Goal: Transaction & Acquisition: Purchase product/service

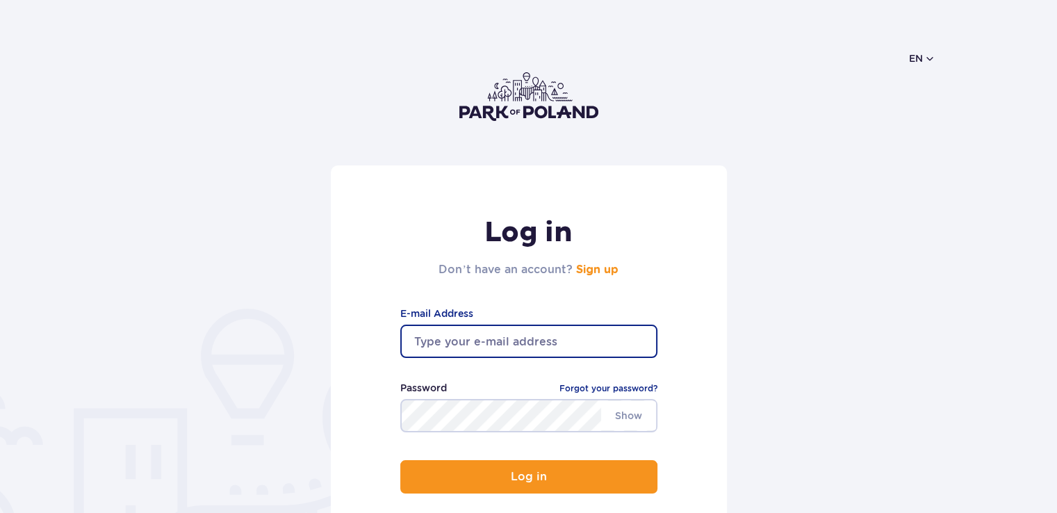
type input "karolwaga@gmail.com"
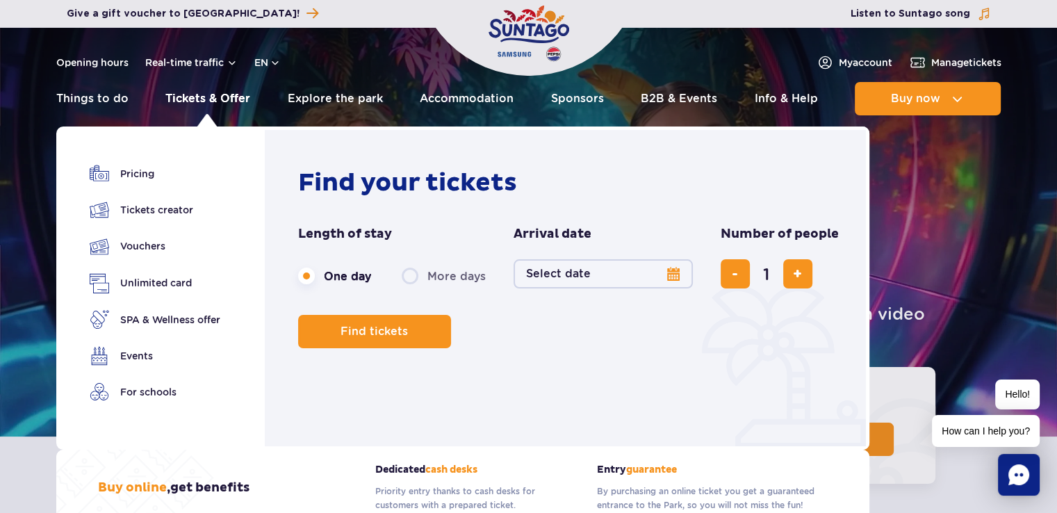
click at [192, 101] on link "Tickets & Offer" at bounding box center [207, 98] width 85 height 33
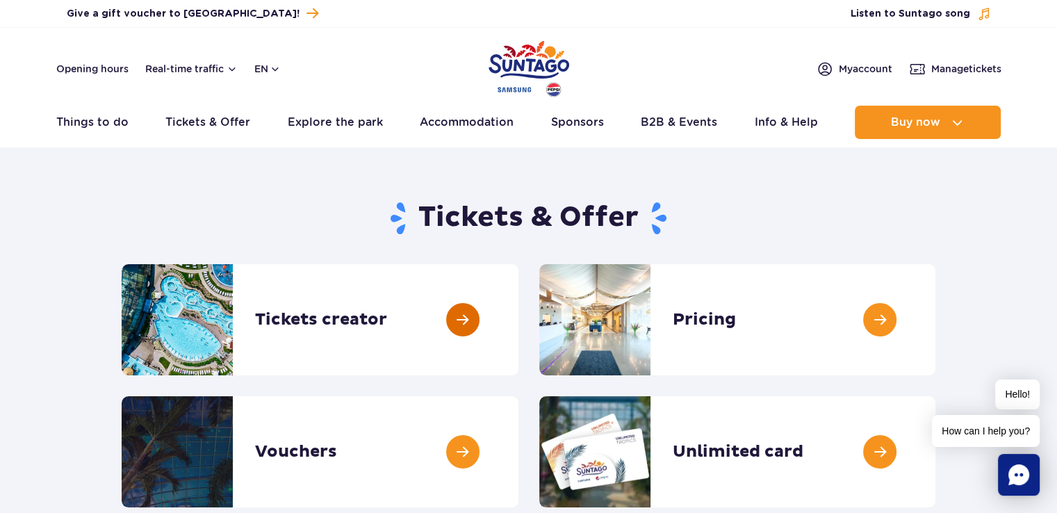
click at [518, 323] on link at bounding box center [518, 319] width 0 height 111
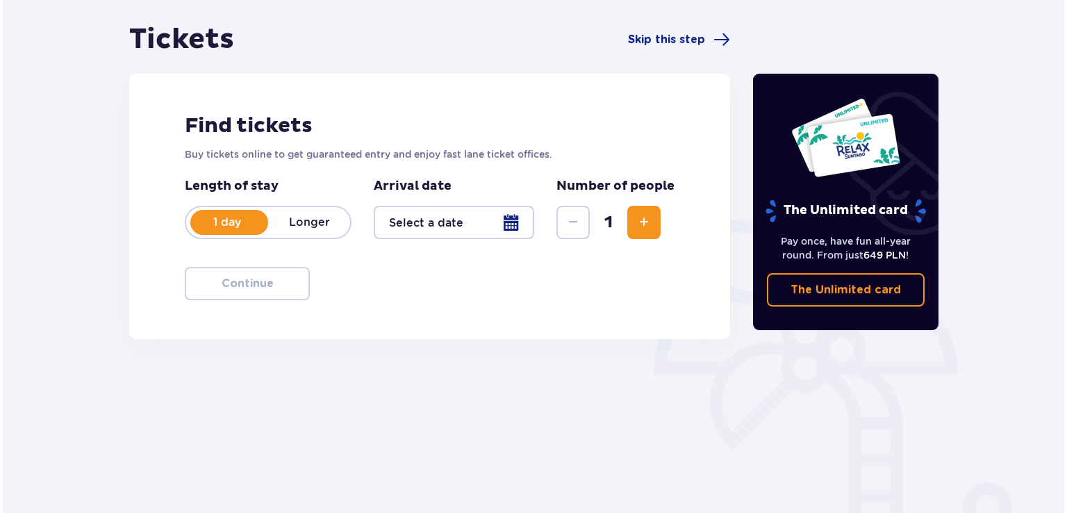
scroll to position [139, 0]
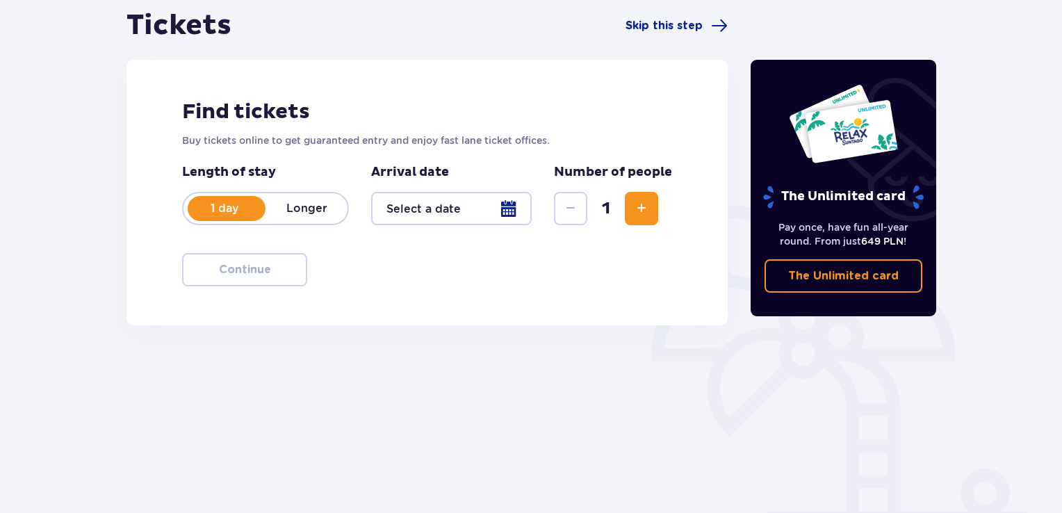
click at [509, 211] on div at bounding box center [451, 208] width 160 height 33
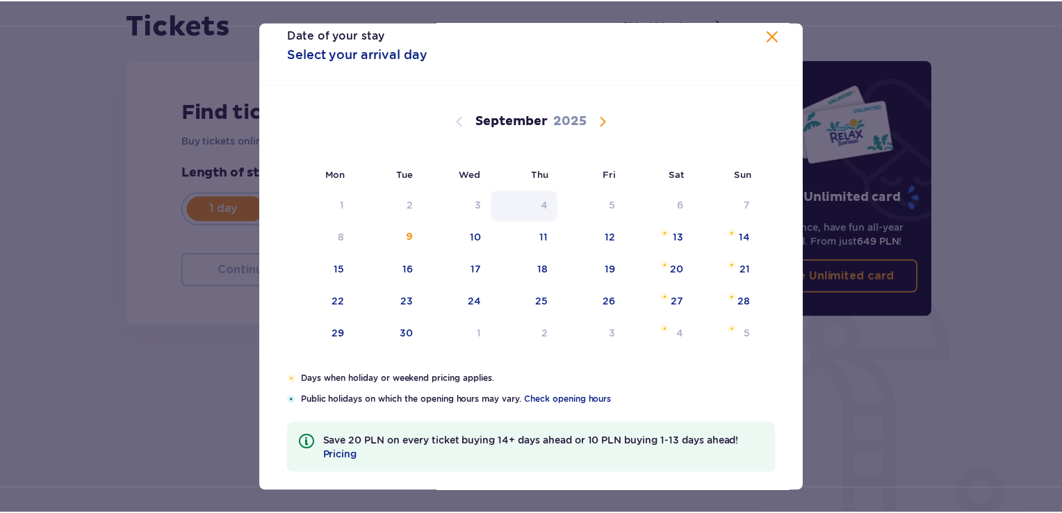
scroll to position [26, 0]
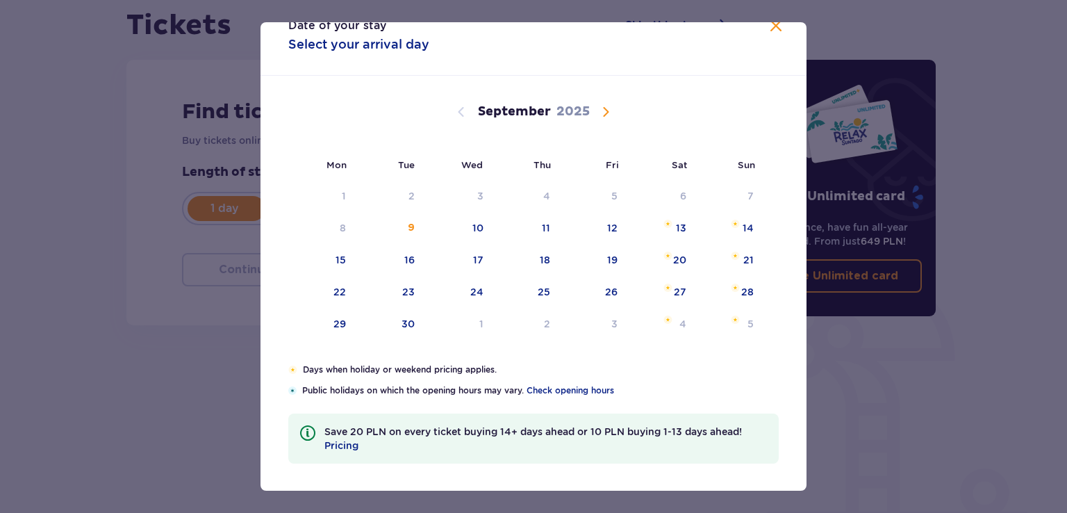
click at [604, 115] on span "Calendar" at bounding box center [606, 112] width 17 height 17
click at [772, 33] on span at bounding box center [776, 26] width 17 height 17
